Goal: Navigation & Orientation: Find specific page/section

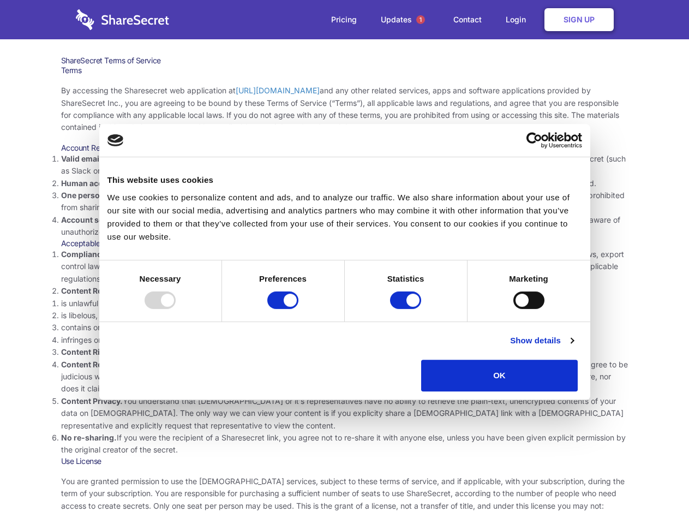
click at [344, 262] on li "Compliance with local laws and regulations. Your use of the Sharesecret must no…" at bounding box center [345, 266] width 568 height 37
click at [176, 309] on div at bounding box center [160, 300] width 31 height 17
click at [299, 309] on input "Preferences" at bounding box center [282, 300] width 31 height 17
checkbox input "false"
click at [407, 309] on input "Statistics" at bounding box center [405, 300] width 31 height 17
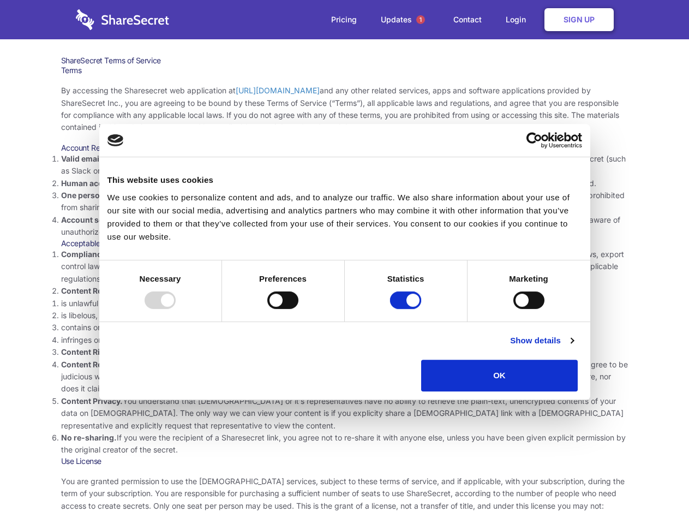
checkbox input "false"
click at [514, 309] on input "Marketing" at bounding box center [529, 300] width 31 height 17
checkbox input "true"
click at [574, 347] on link "Show details" at bounding box center [541, 340] width 63 height 13
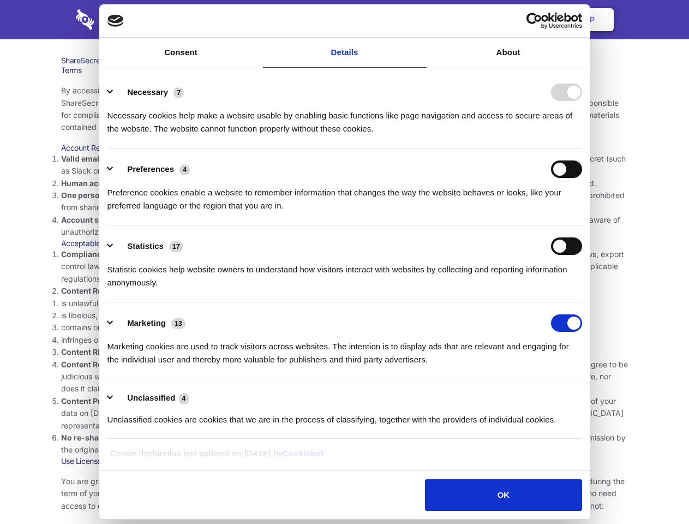
click at [582, 148] on li "Necessary 7 Necessary cookies help make a website usable by enabling basic func…" at bounding box center [345, 110] width 475 height 77
click at [420, 20] on span "1" at bounding box center [421, 19] width 9 height 9
